Goal: Information Seeking & Learning: Learn about a topic

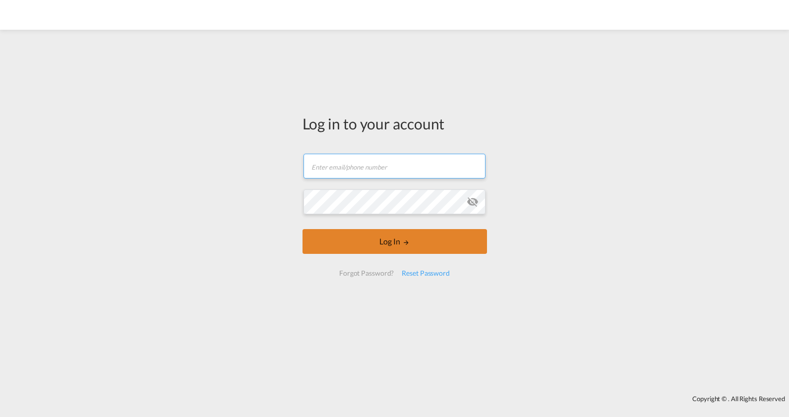
type input "[PERSON_NAME][EMAIL_ADDRESS][PERSON_NAME][DOMAIN_NAME]"
click at [387, 249] on button "Log In" at bounding box center [394, 241] width 184 height 25
